Goal: Information Seeking & Learning: Understand process/instructions

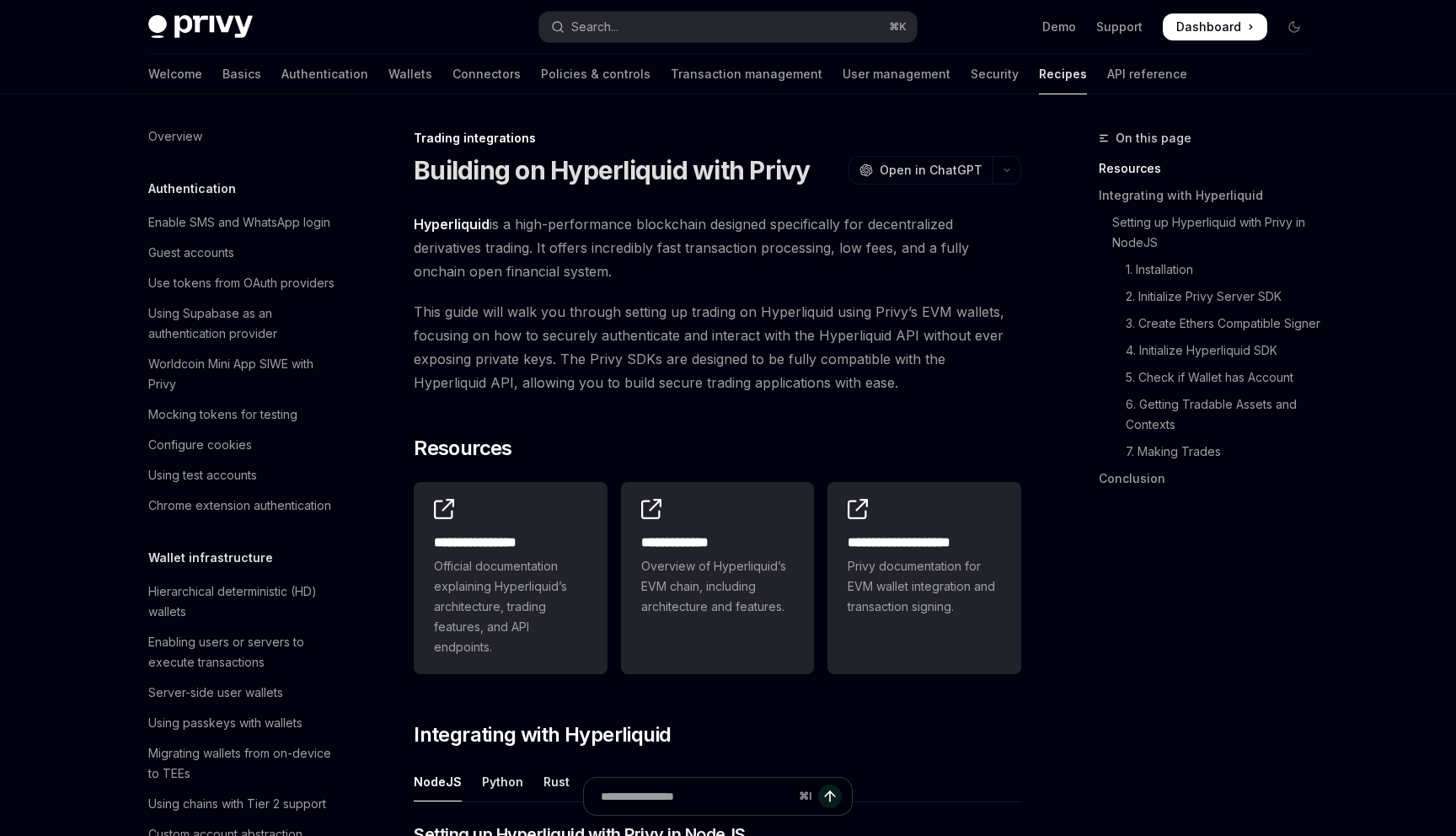
scroll to position [1516, 0]
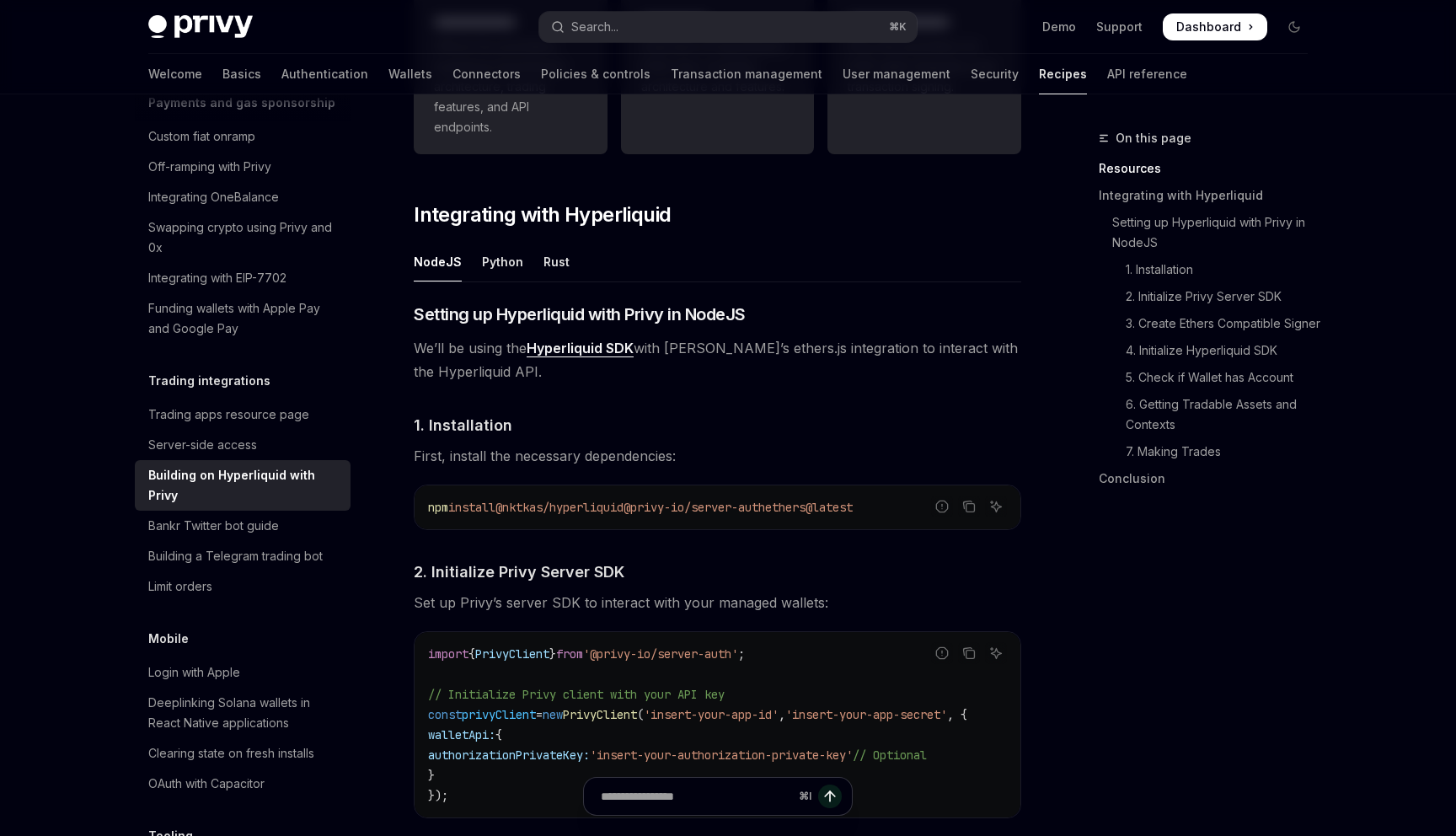
scroll to position [529, 0]
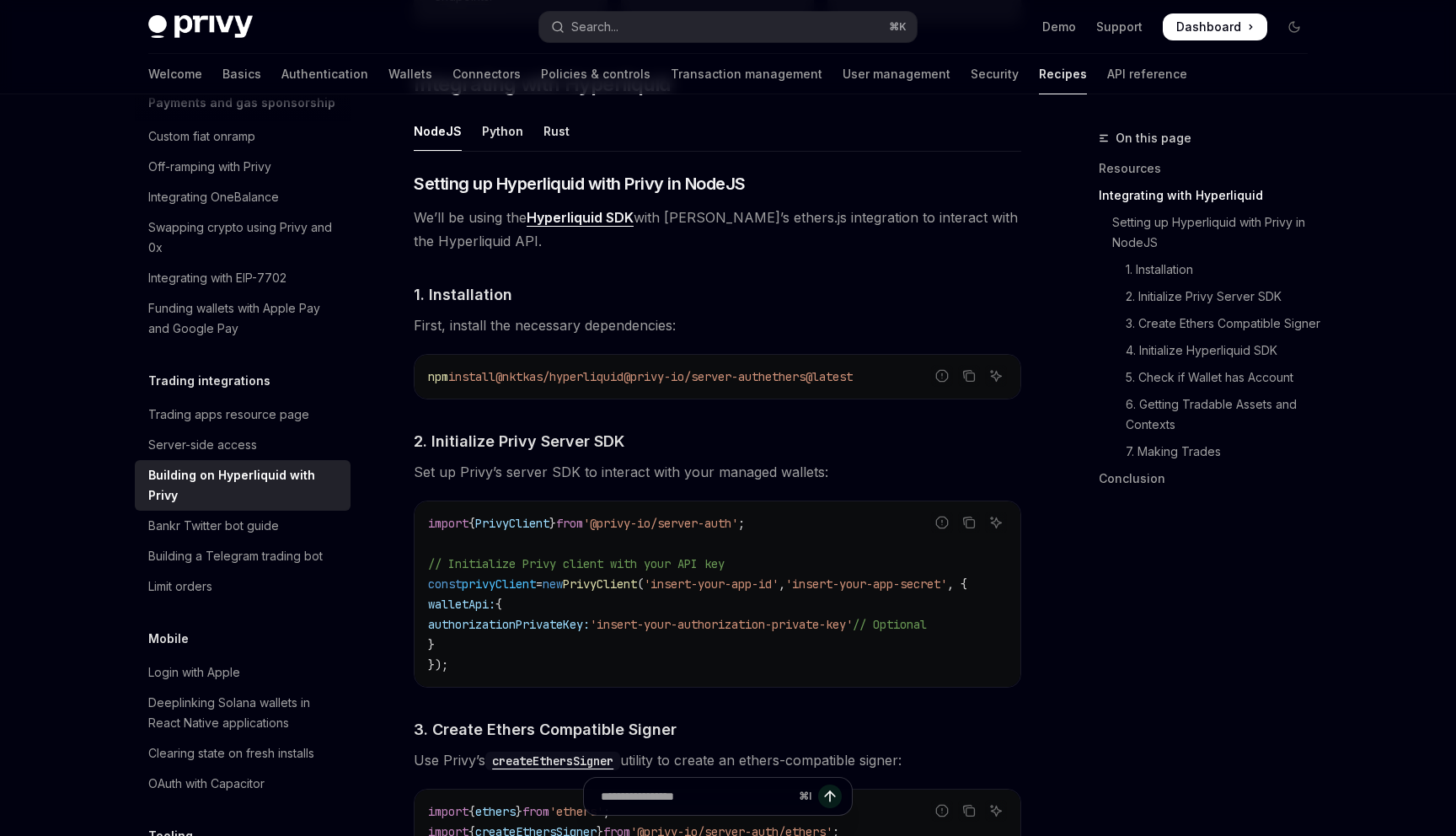
scroll to position [698, 0]
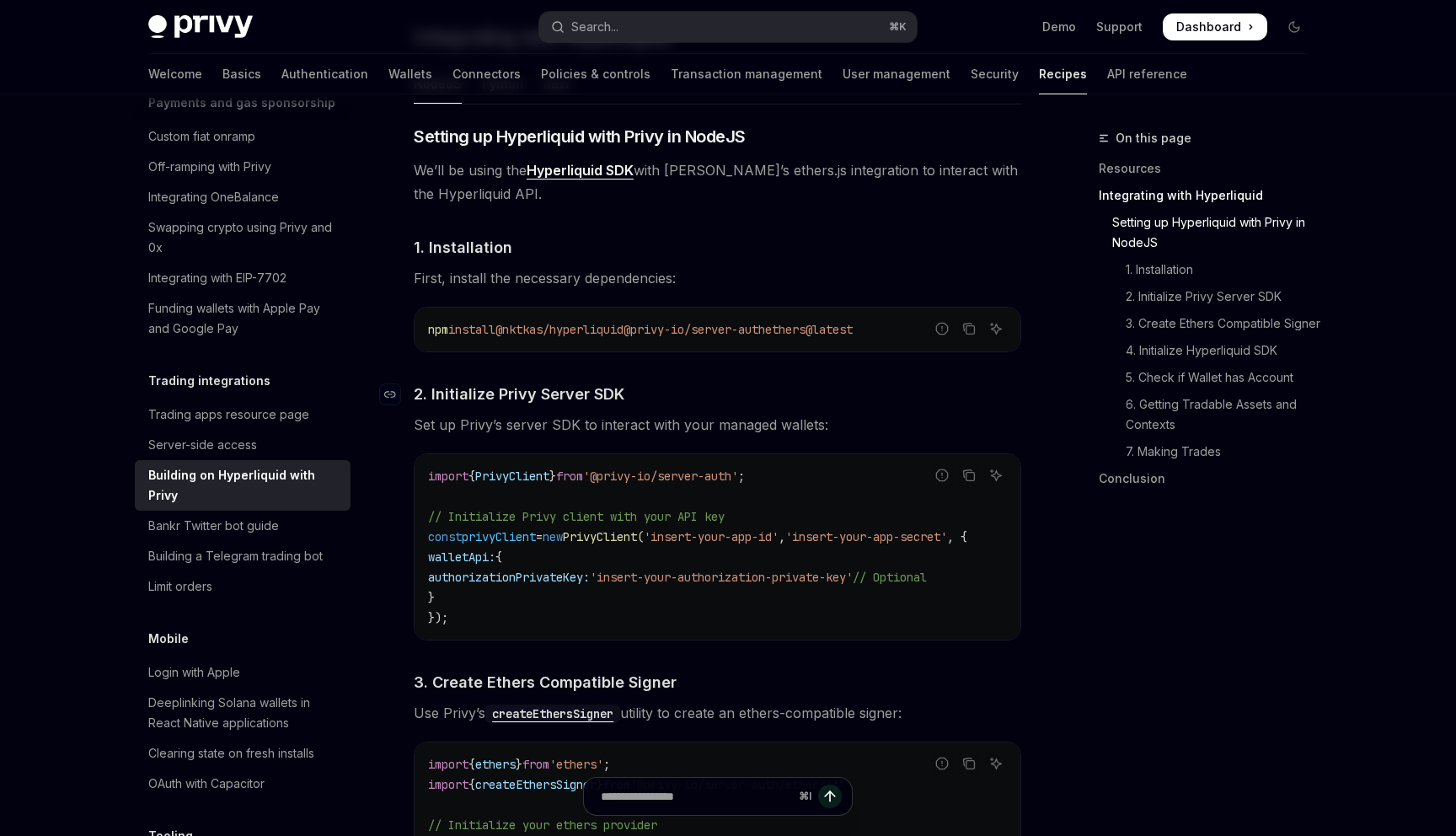
click at [654, 392] on h4 "​ 2. Initialize Privy Server SDK" at bounding box center [718, 394] width 607 height 23
click at [654, 391] on h4 "​ 2. Initialize Privy Server SDK" at bounding box center [718, 394] width 607 height 23
click at [654, 393] on h4 "​ 2. Initialize Privy Server SDK" at bounding box center [718, 394] width 607 height 23
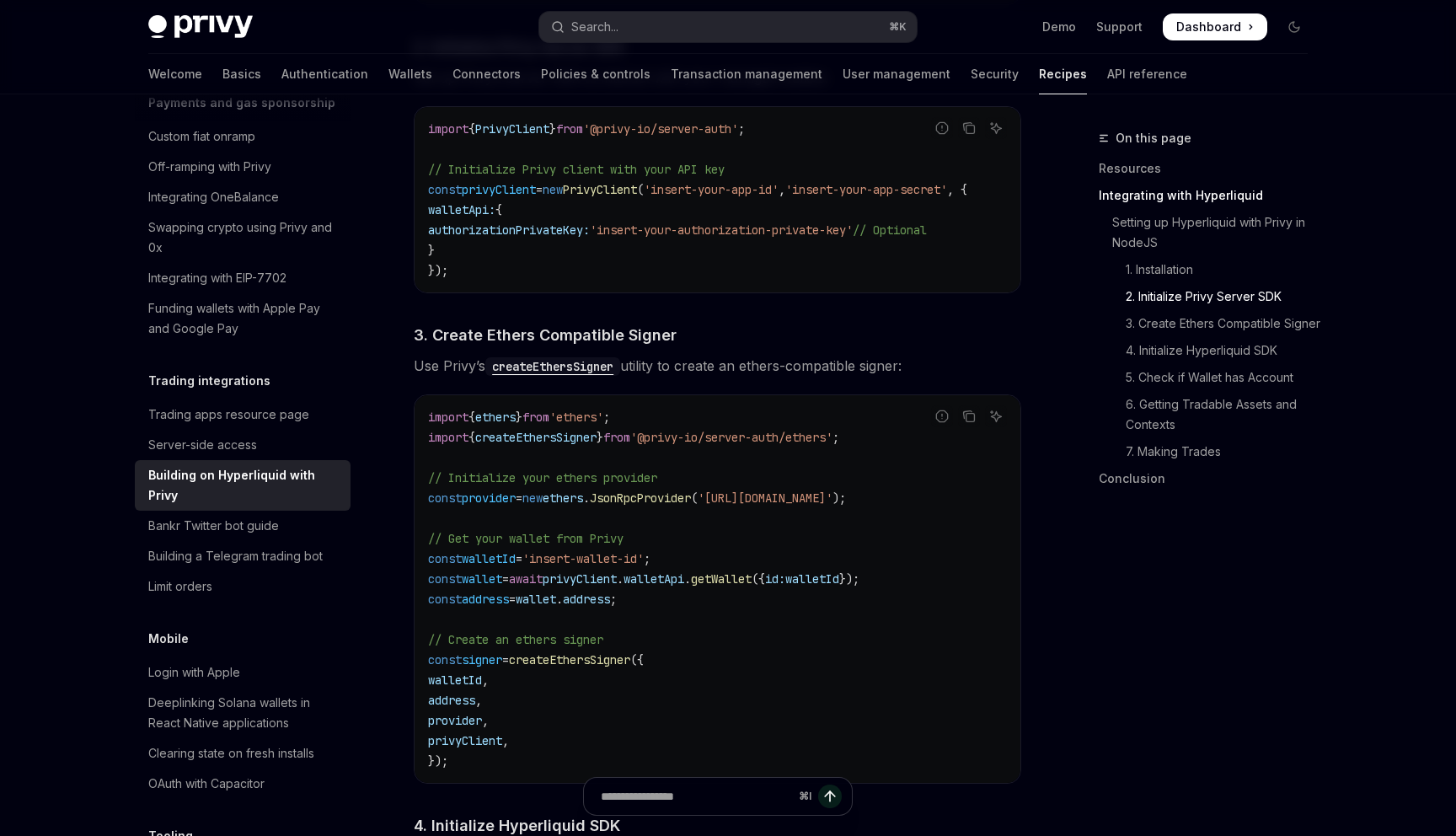
scroll to position [1061, 0]
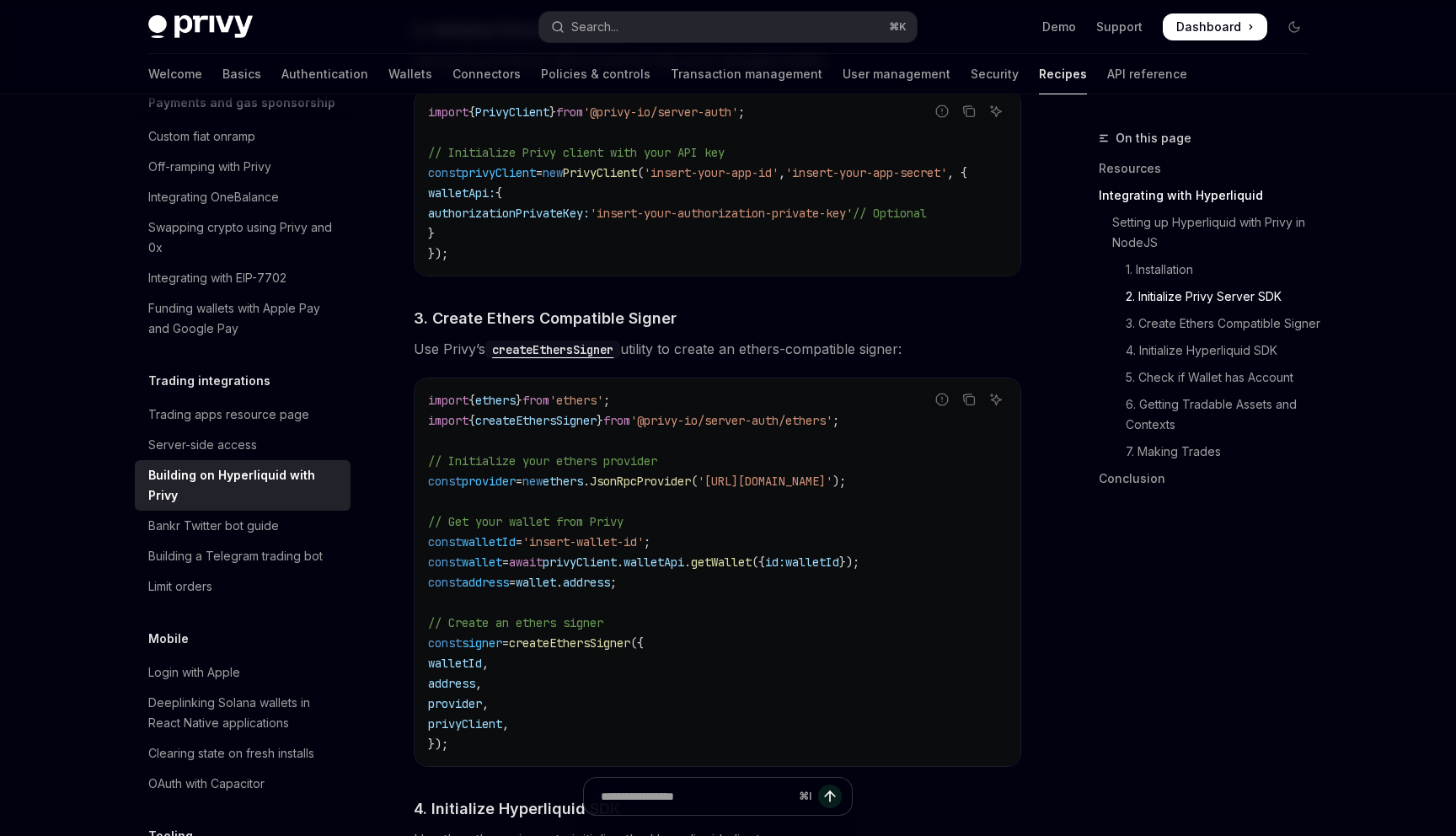
drag, startPoint x: 655, startPoint y: 376, endPoint x: 671, endPoint y: 381, distance: 16.8
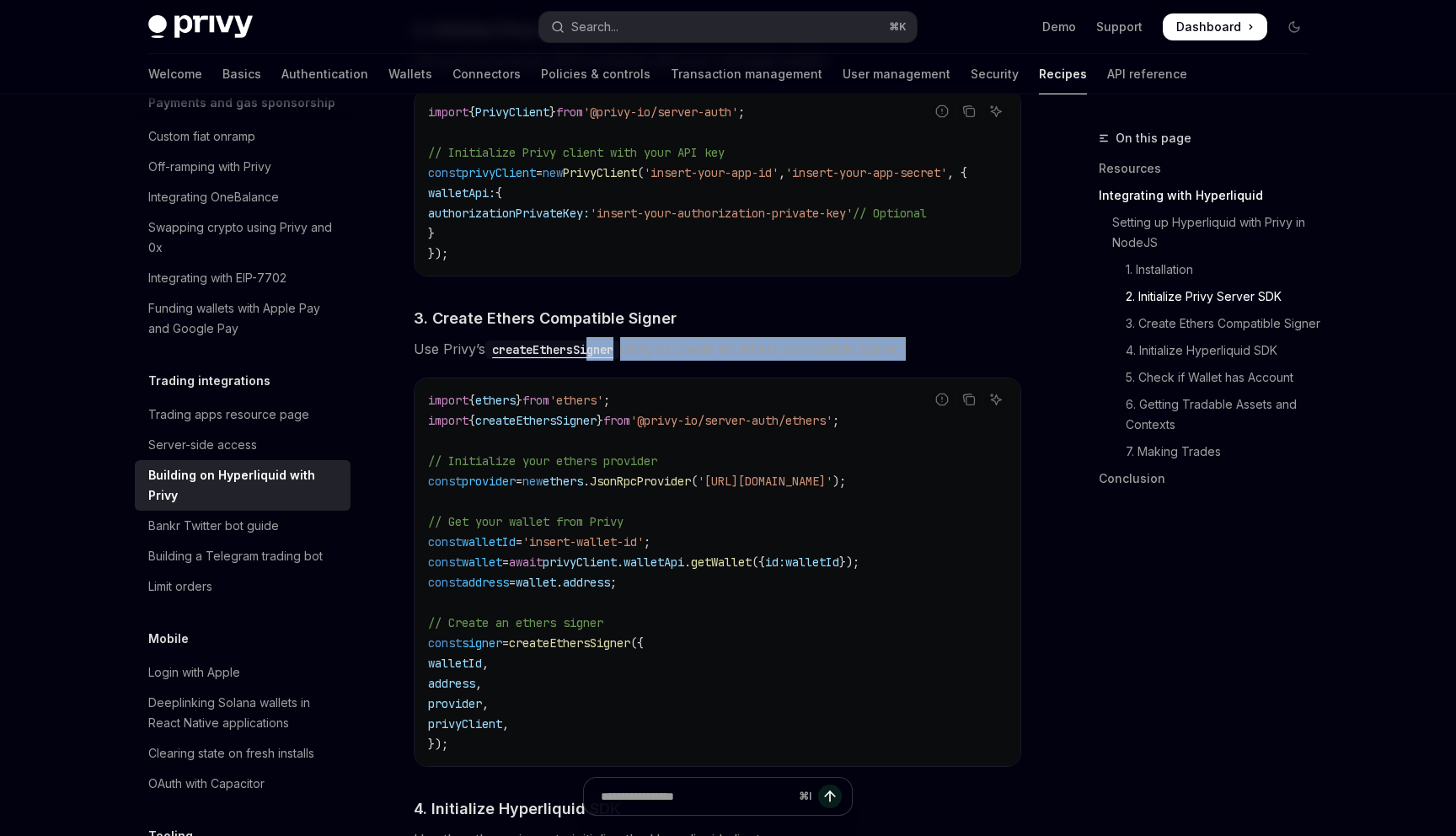
drag, startPoint x: 566, startPoint y: 376, endPoint x: 593, endPoint y: 365, distance: 29.2
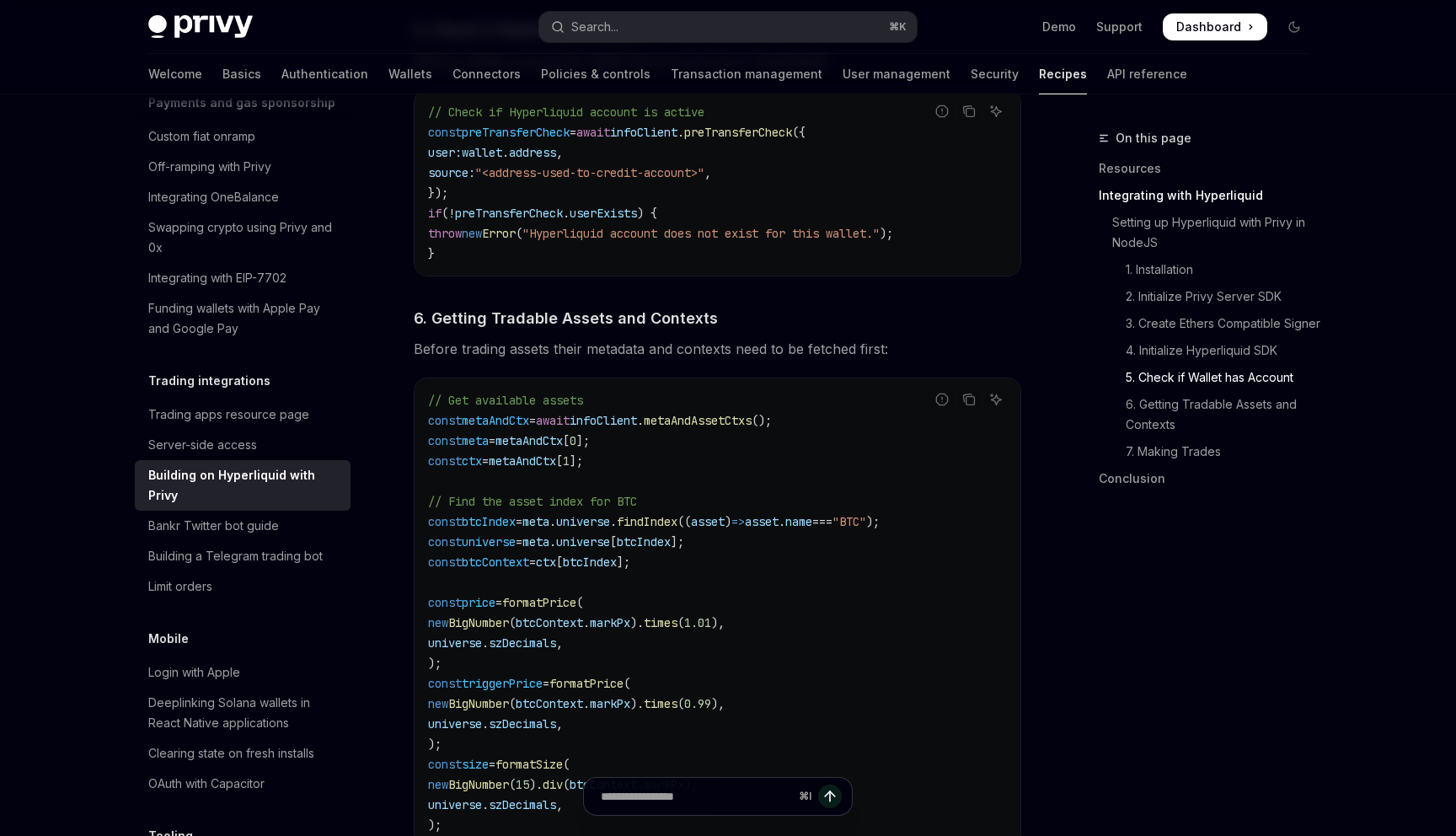
scroll to position [2170, 0]
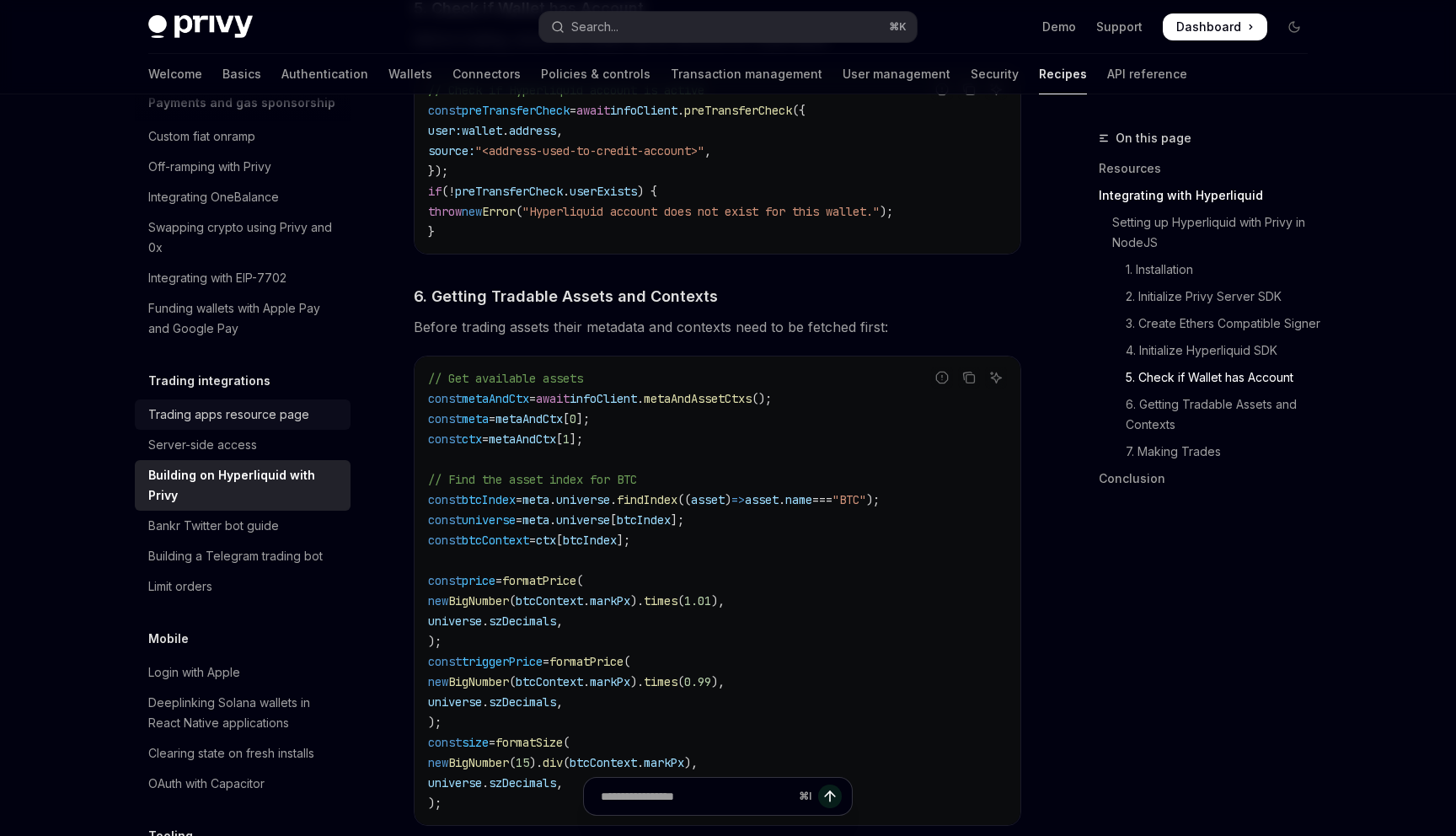
click at [245, 405] on div "Trading apps resource page" at bounding box center [228, 414] width 161 height 20
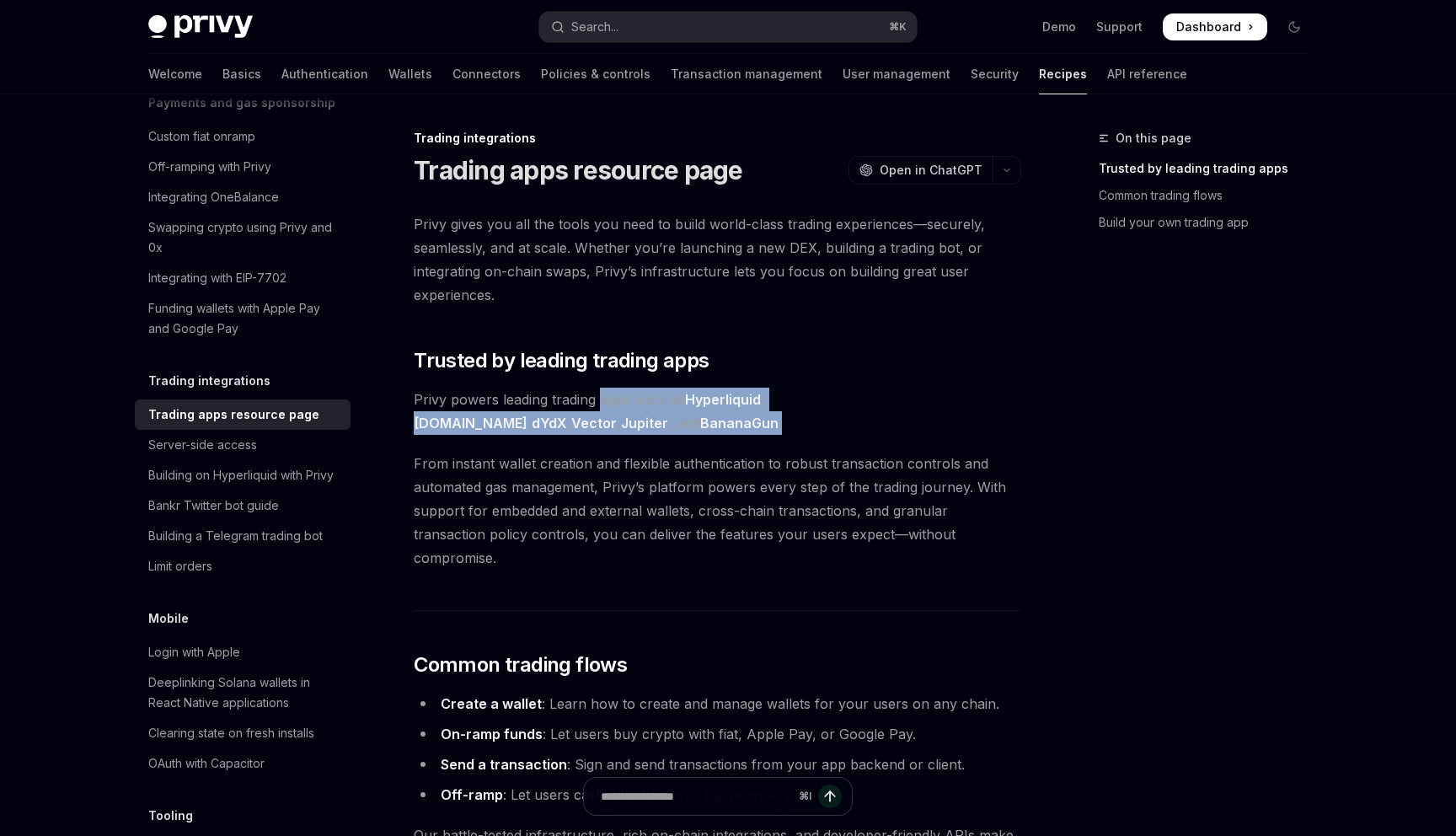
click at [602, 413] on span "Privy powers leading trading apps such as Hyperliquid , [DOMAIN_NAME] , dYdX , …" at bounding box center [718, 411] width 607 height 47
click at [602, 414] on span "Privy powers leading trading apps such as Hyperliquid , [DOMAIN_NAME] , dYdX , …" at bounding box center [718, 411] width 607 height 47
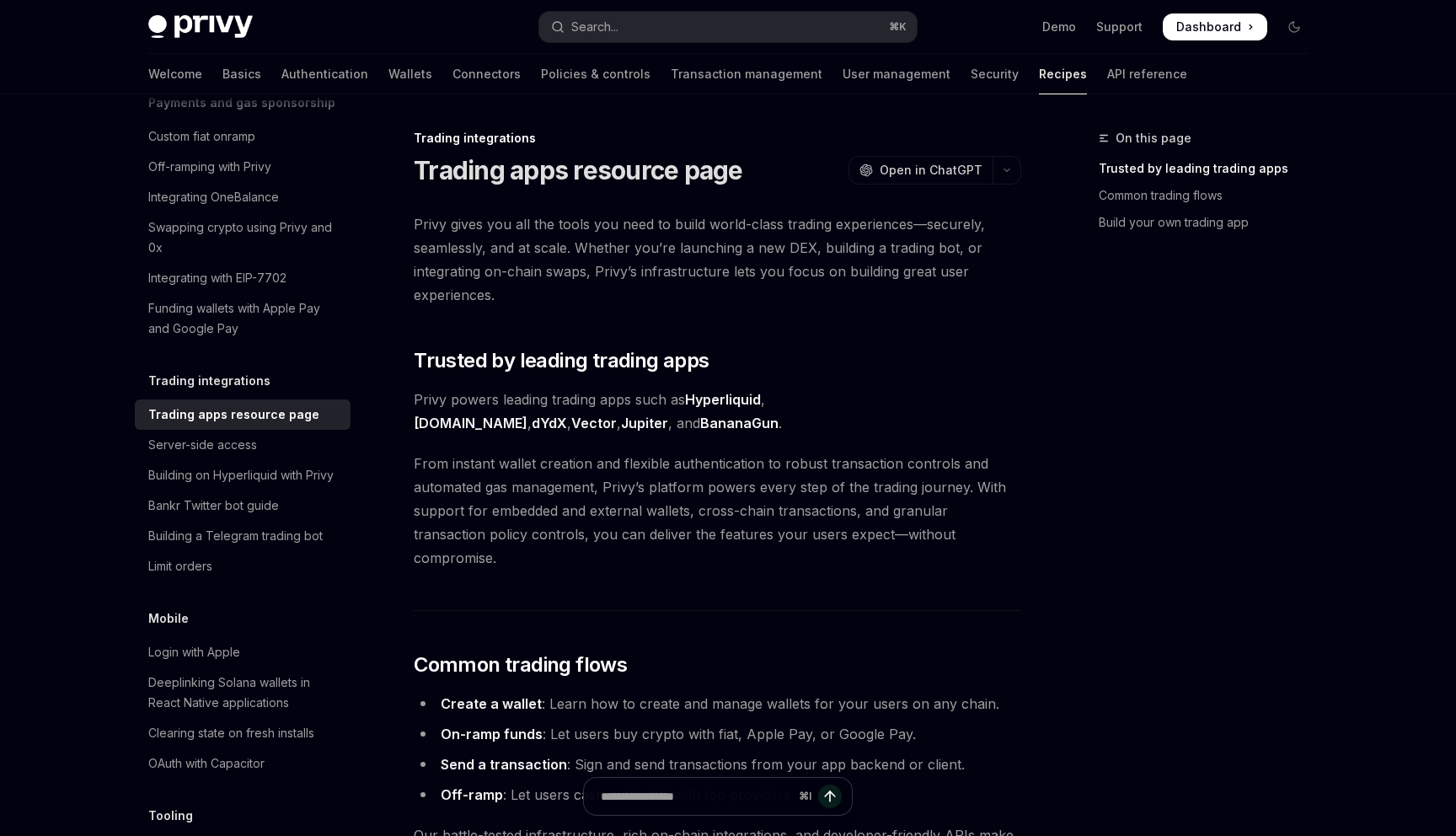
click at [747, 425] on span "Privy powers leading trading apps such as Hyperliquid , [DOMAIN_NAME] , dYdX , …" at bounding box center [718, 411] width 607 height 47
click at [747, 426] on span "Privy powers leading trading apps such as Hyperliquid , [DOMAIN_NAME] , dYdX , …" at bounding box center [718, 411] width 607 height 47
click at [725, 402] on link "Hyperliquid" at bounding box center [722, 399] width 76 height 17
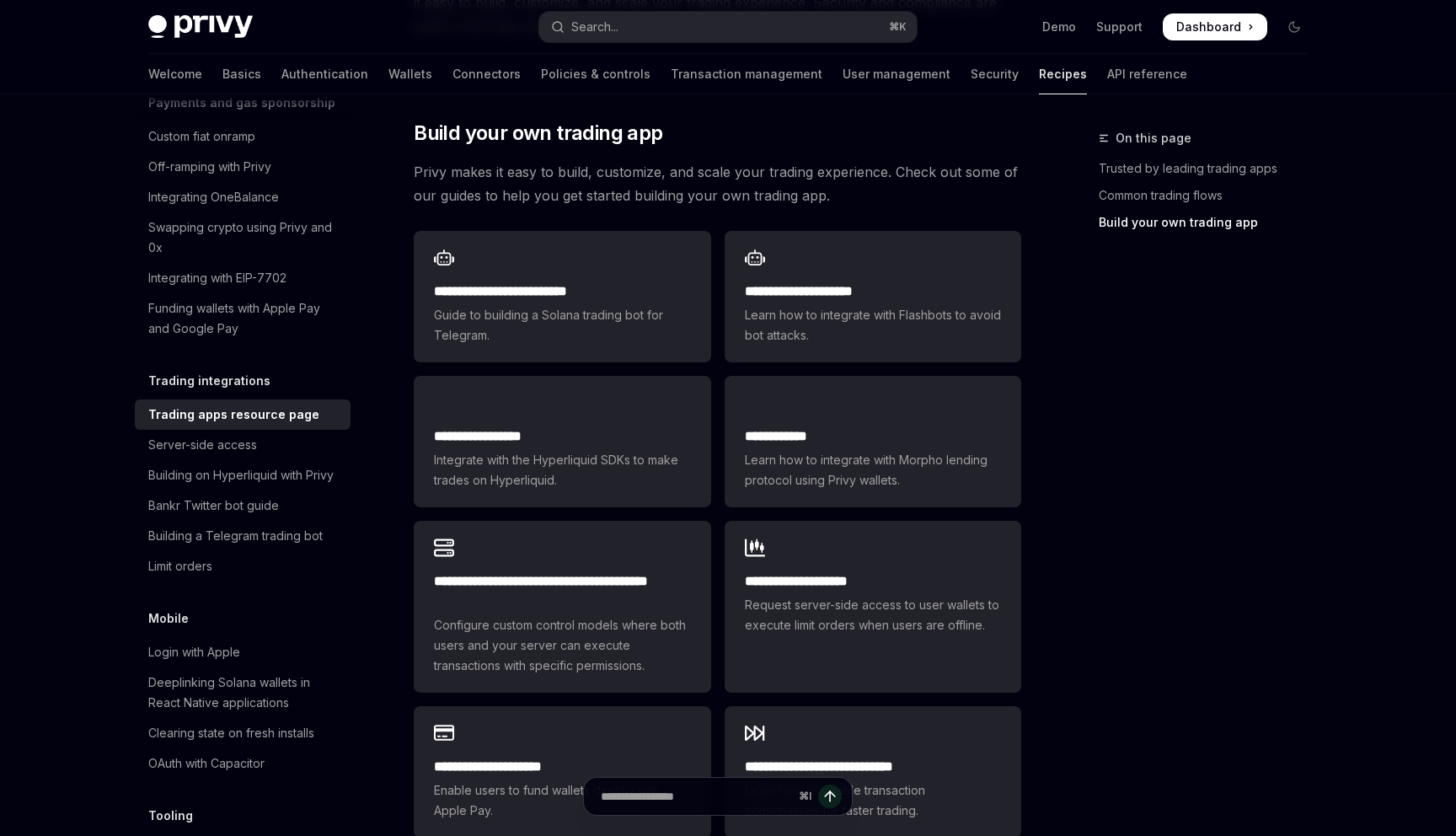
scroll to position [873, 0]
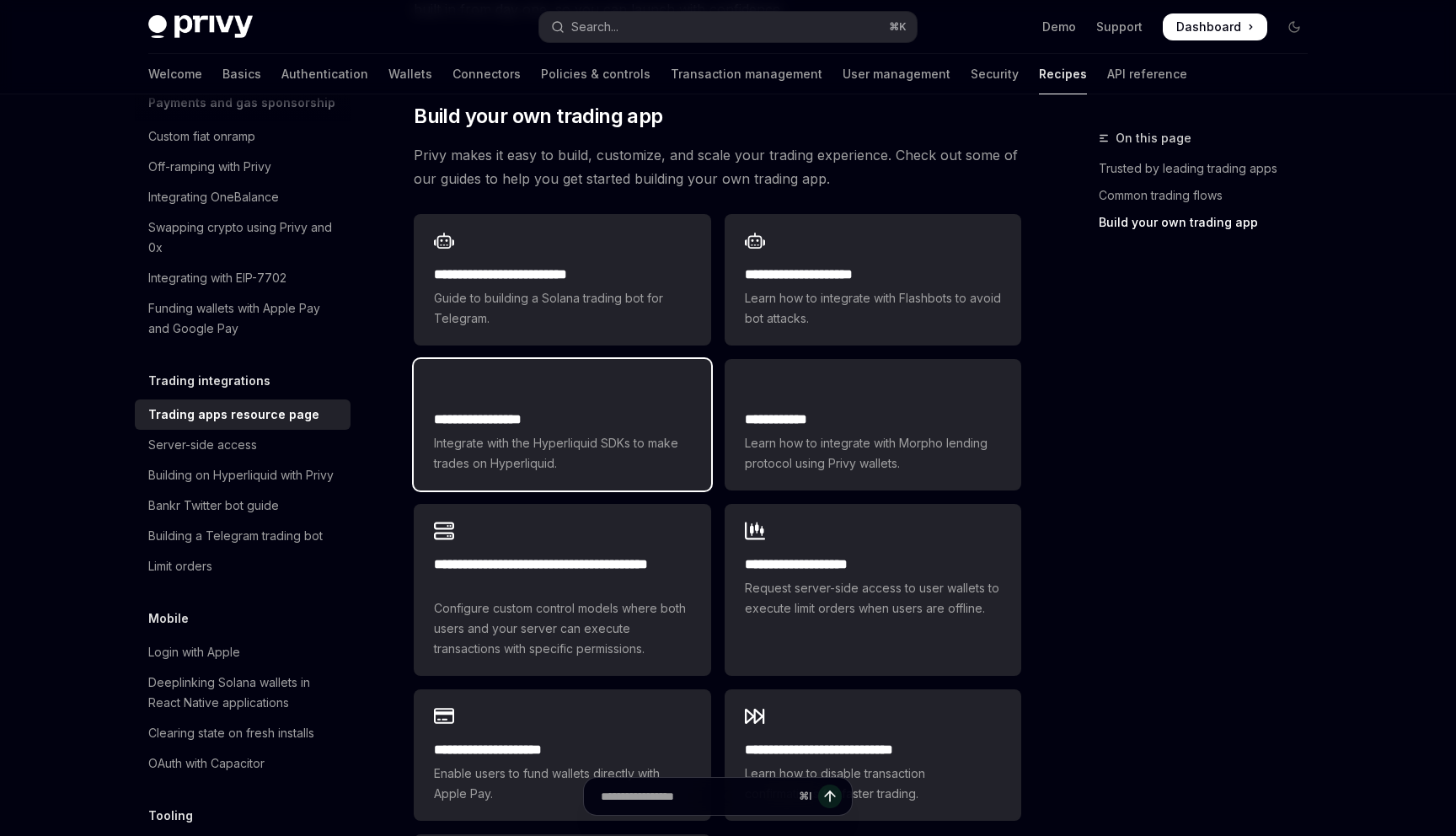
click at [674, 359] on div "**********" at bounding box center [562, 425] width 297 height 131
type textarea "*"
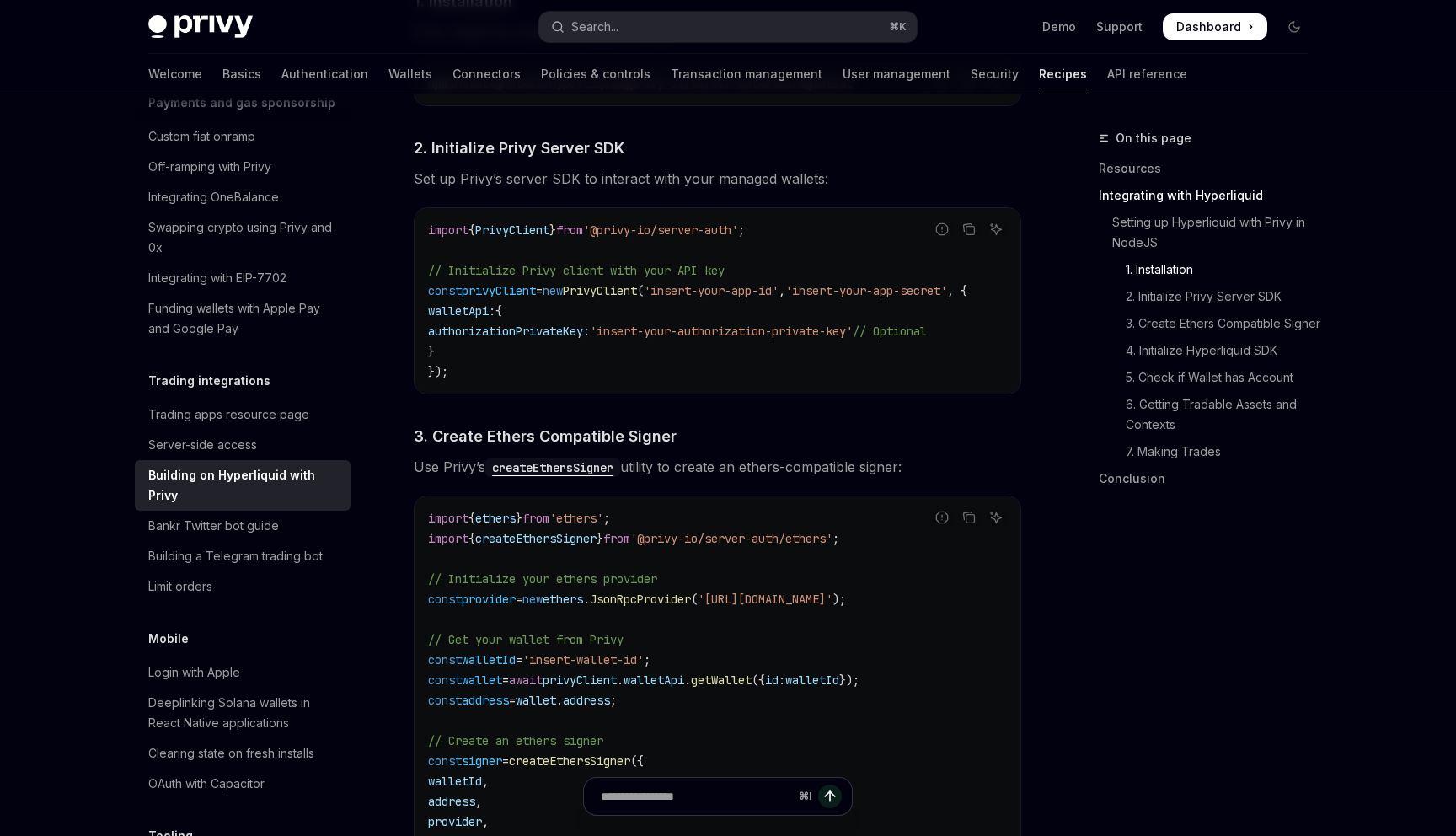
scroll to position [945, 0]
click at [962, 370] on code "import { PrivyClient } from '@privy-io/server-auth' ; // Initialize Privy clien…" at bounding box center [718, 300] width 580 height 162
click at [962, 368] on code "import { PrivyClient } from '@privy-io/server-auth' ; // Initialize Privy clien…" at bounding box center [718, 300] width 580 height 162
click at [962, 367] on code "import { PrivyClient } from '@privy-io/server-auth' ; // Initialize Privy clien…" at bounding box center [718, 300] width 580 height 162
click at [960, 368] on code "import { PrivyClient } from '@privy-io/server-auth' ; // Initialize Privy clien…" at bounding box center [718, 300] width 580 height 162
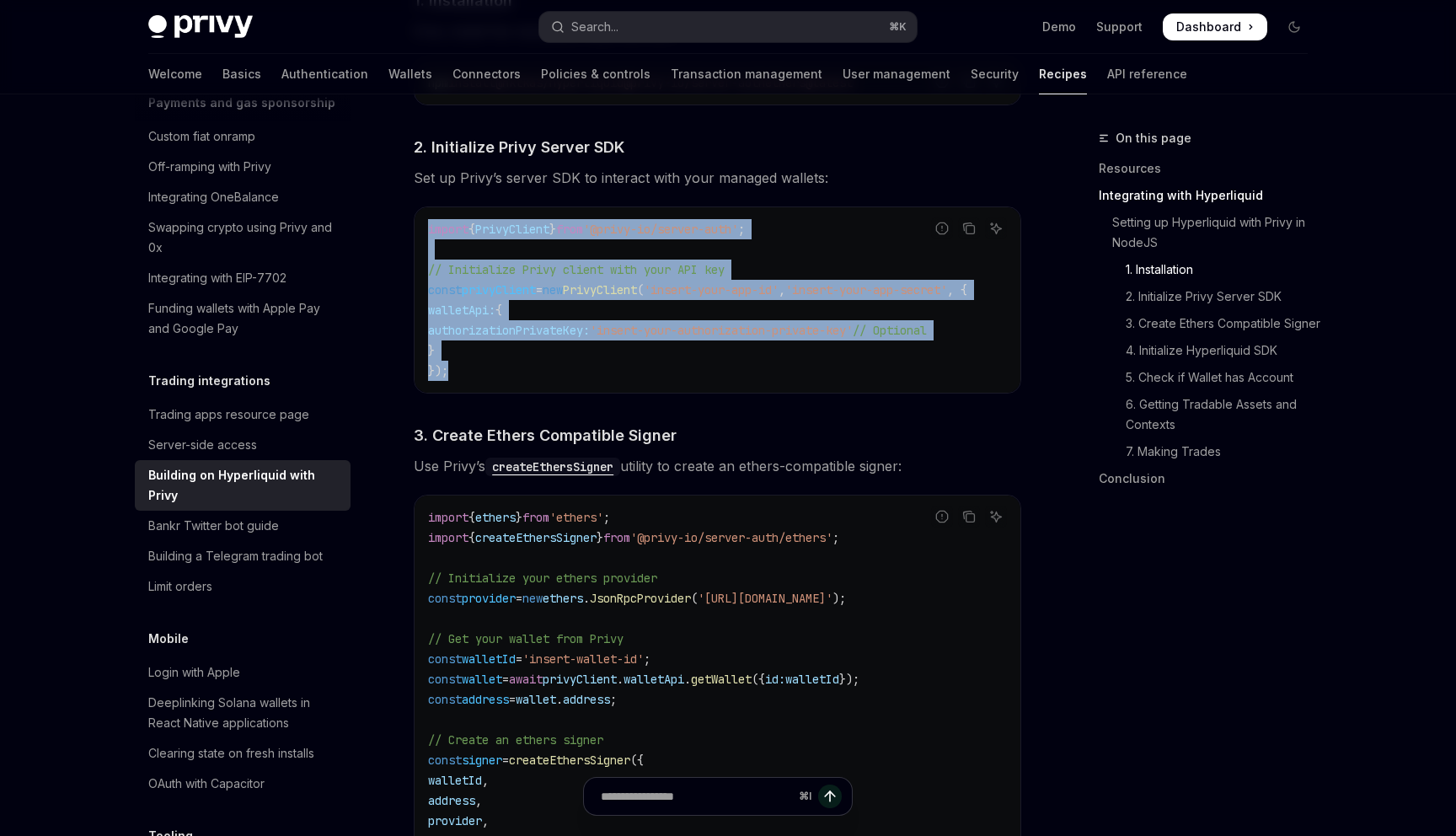
drag, startPoint x: 487, startPoint y: 367, endPoint x: 419, endPoint y: 224, distance: 158.3
click at [419, 224] on div "import { PrivyClient } from '@privy-io/server-auth' ; // Initialize Privy clien…" at bounding box center [717, 299] width 606 height 185
click at [419, 224] on div "import { PrivyClient } from '@privy-io/server-auth' ; // Initialize Privy clien…" at bounding box center [717, 299] width 606 height 185
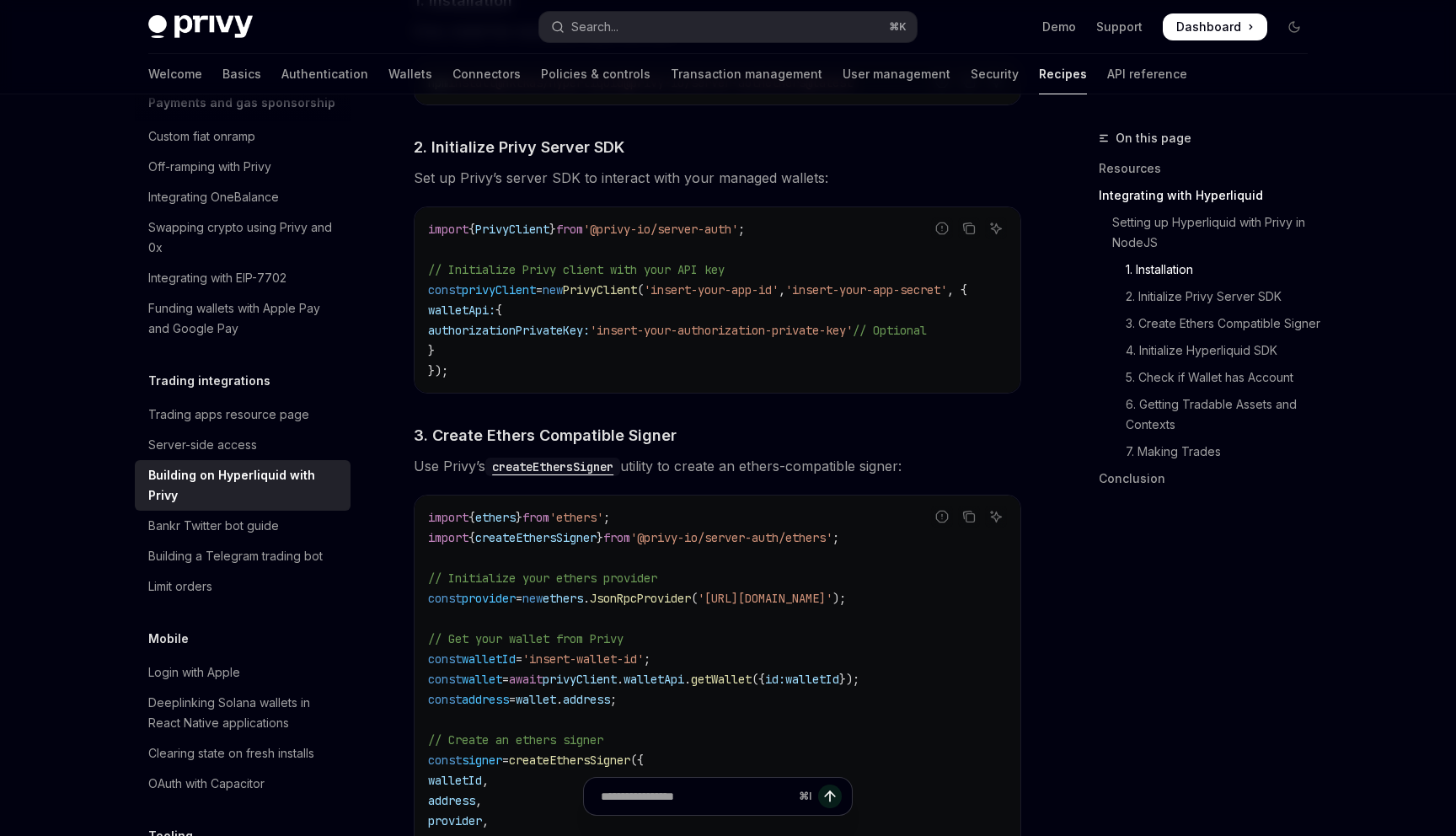
click at [863, 218] on div "import { PrivyClient } from '@privy-io/server-auth' ; // Initialize Privy clien…" at bounding box center [717, 299] width 606 height 185
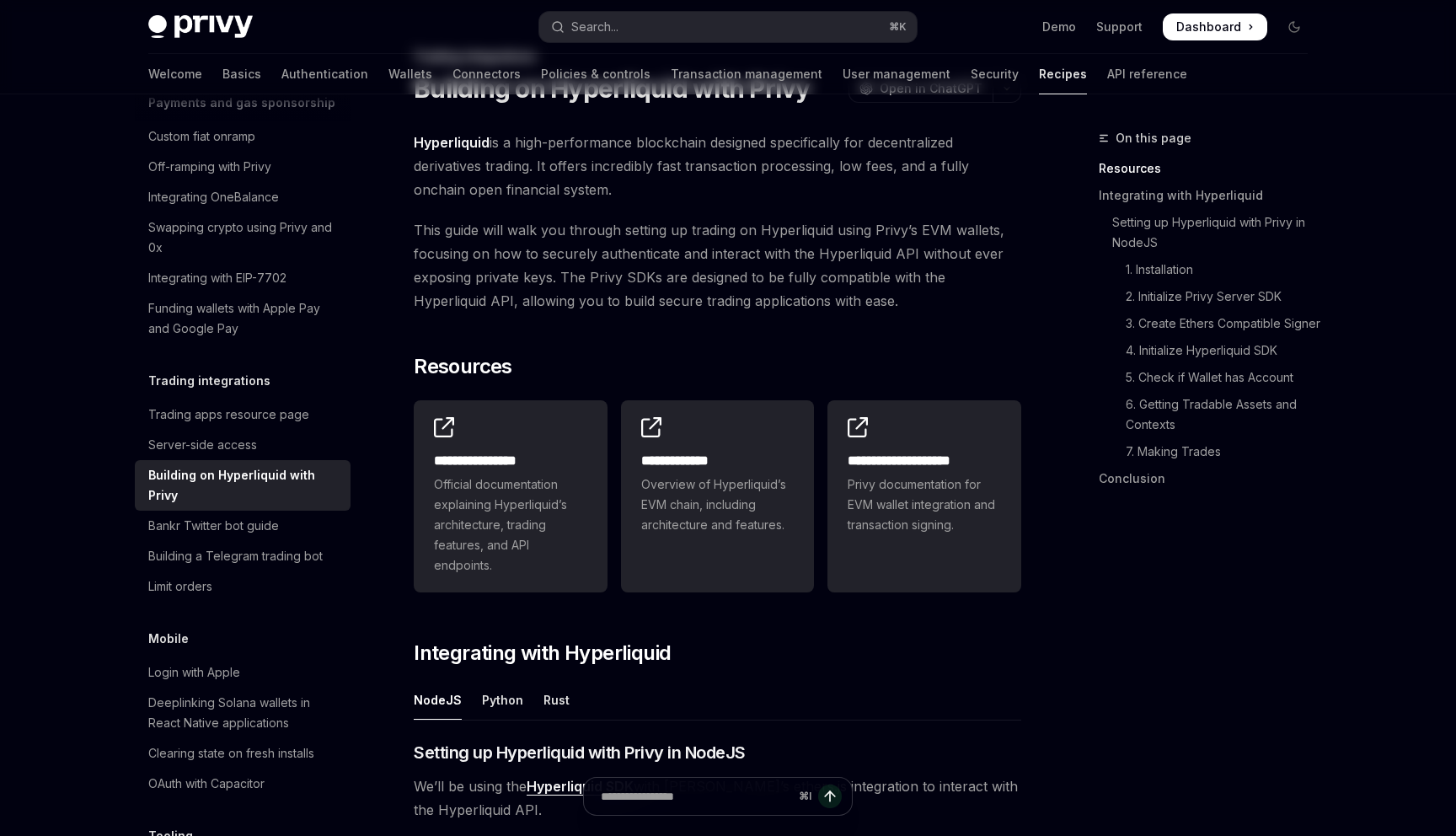
scroll to position [0, 0]
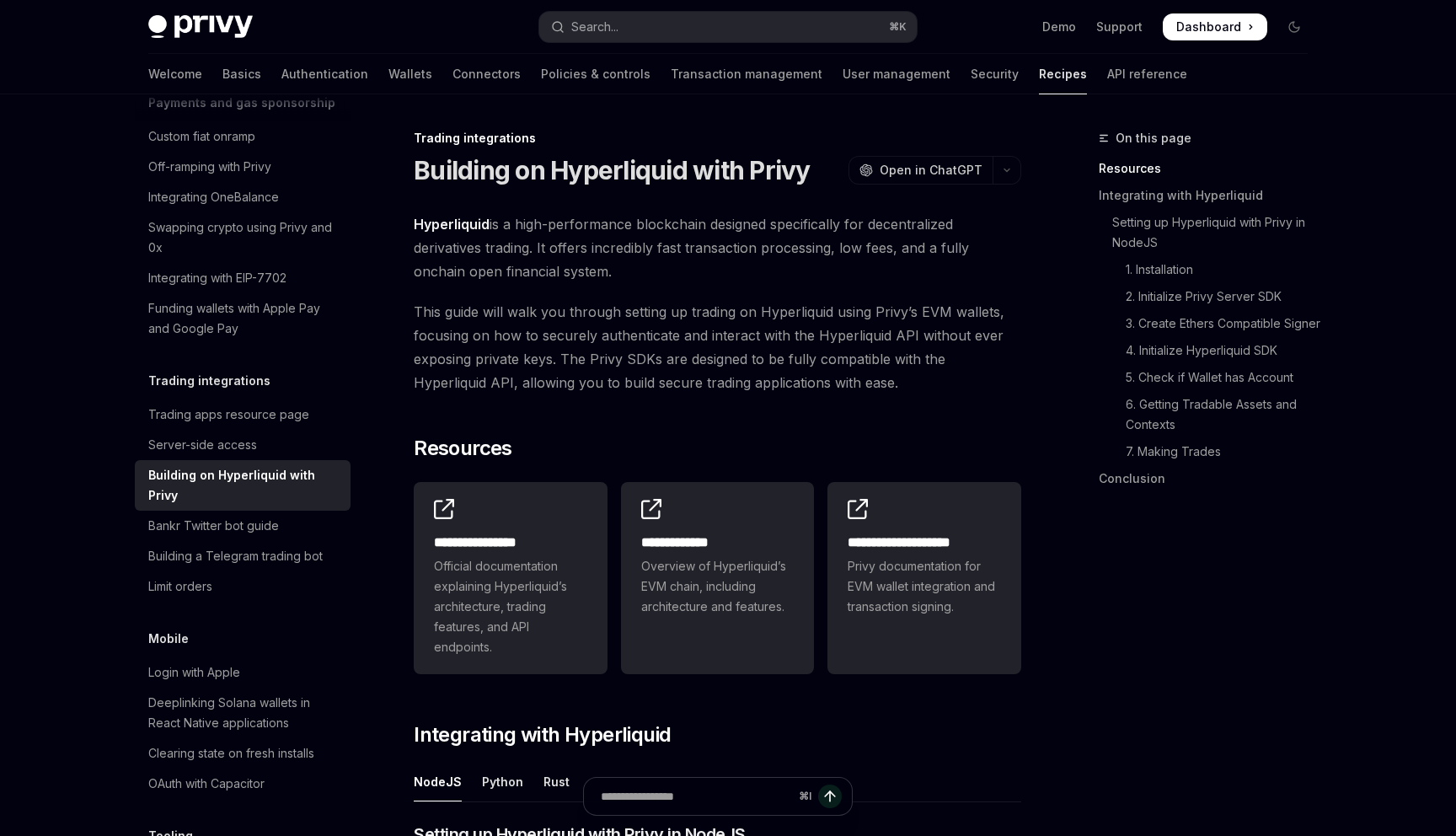
drag, startPoint x: 567, startPoint y: 277, endPoint x: 574, endPoint y: 265, distance: 13.9
click at [574, 265] on span "Hyperliquid is a high-performance blockchain designed specifically for decentra…" at bounding box center [718, 247] width 607 height 70
click at [574, 266] on span "Hyperliquid is a high-performance blockchain designed specifically for decentra…" at bounding box center [718, 247] width 607 height 70
click at [574, 265] on span "Hyperliquid is a high-performance blockchain designed specifically for decentra…" at bounding box center [718, 247] width 607 height 70
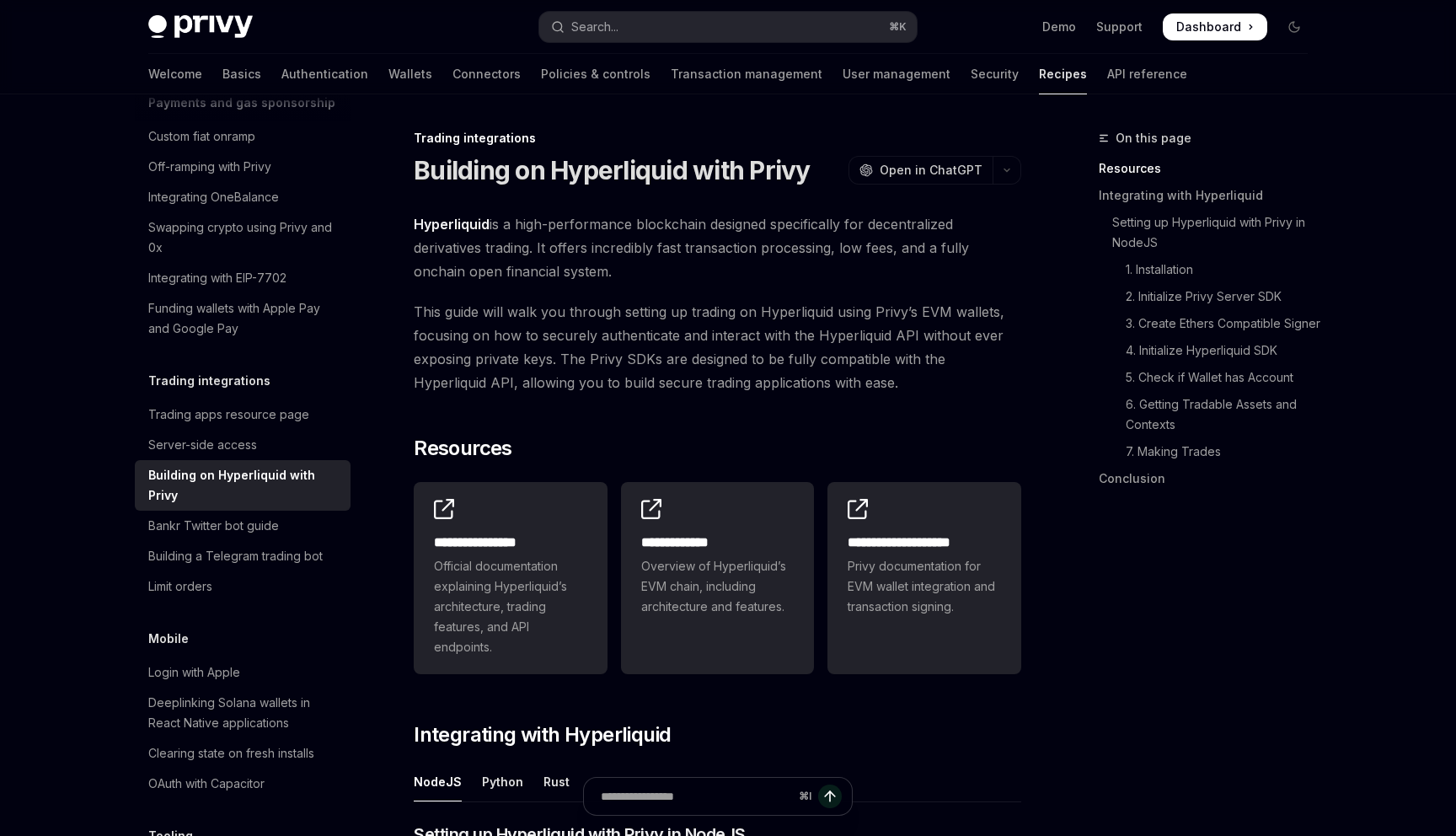
click at [579, 274] on span "Hyperliquid is a high-performance blockchain designed specifically for decentra…" at bounding box center [718, 247] width 607 height 70
click at [579, 275] on span "Hyperliquid is a high-performance blockchain designed specifically for decentra…" at bounding box center [718, 247] width 607 height 70
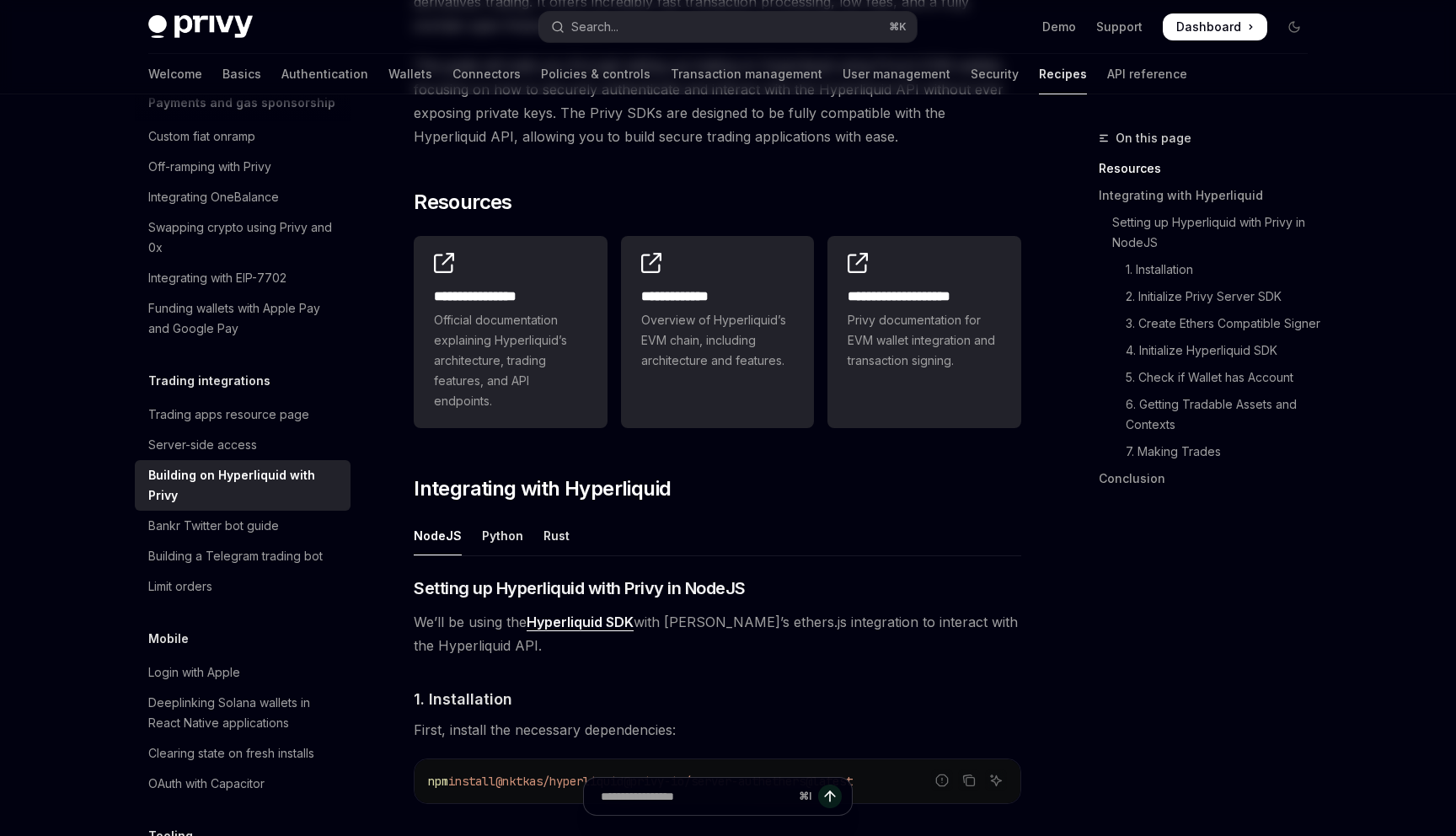
scroll to position [348, 0]
